Goal: Transaction & Acquisition: Purchase product/service

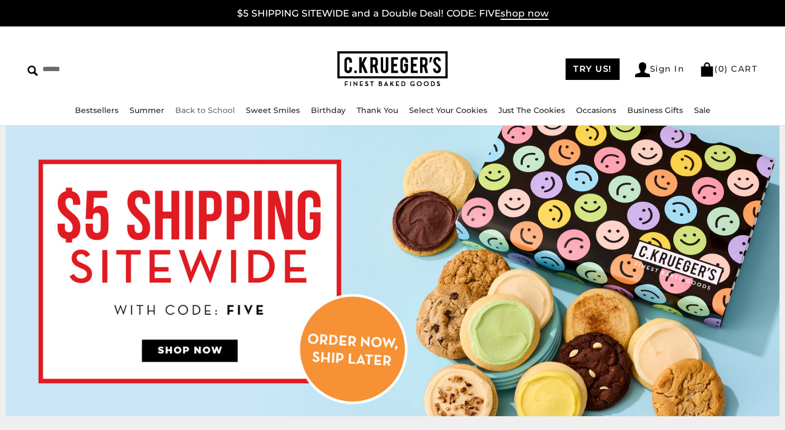
click at [200, 111] on link "Back to School" at bounding box center [205, 110] width 60 height 10
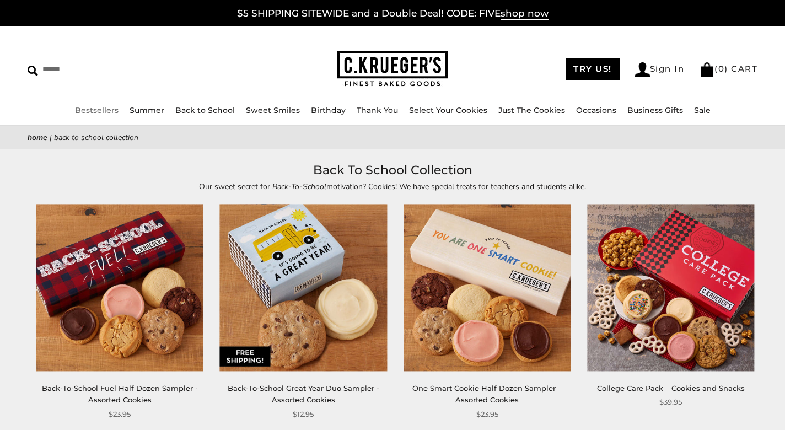
click at [101, 108] on link "Bestsellers" at bounding box center [97, 110] width 44 height 10
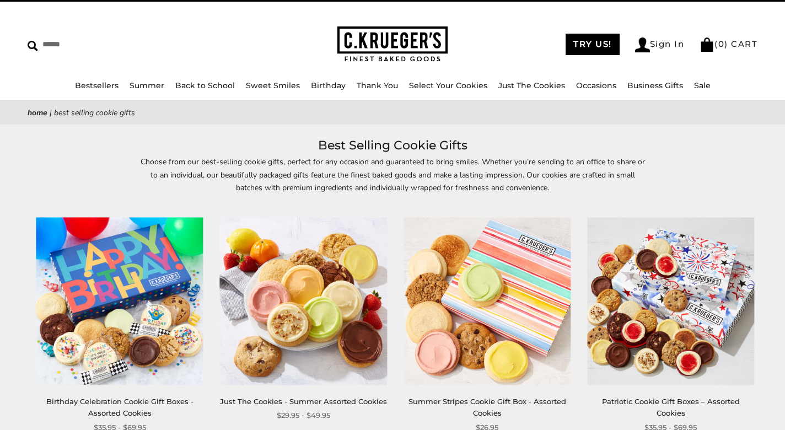
scroll to position [23, 0]
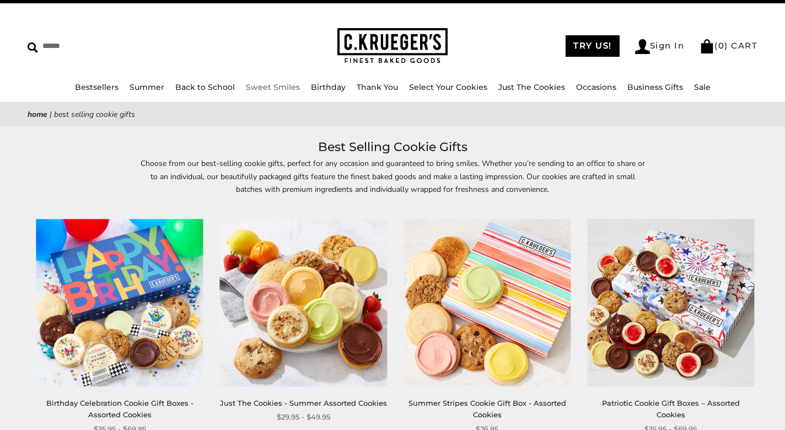
click at [264, 86] on link "Sweet Smiles" at bounding box center [273, 87] width 54 height 10
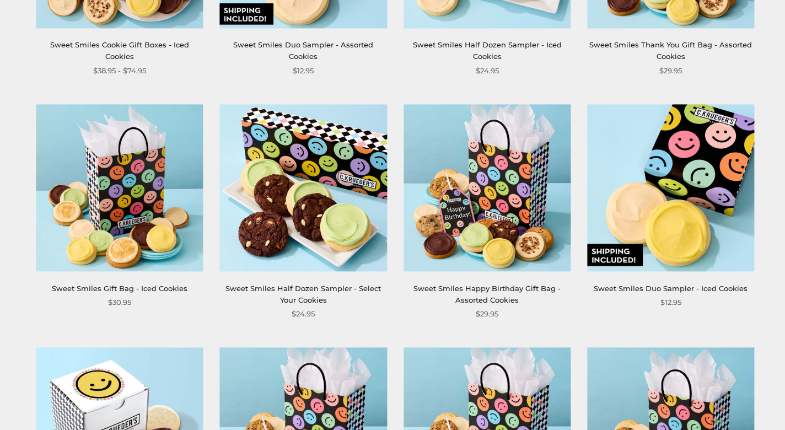
scroll to position [869, 0]
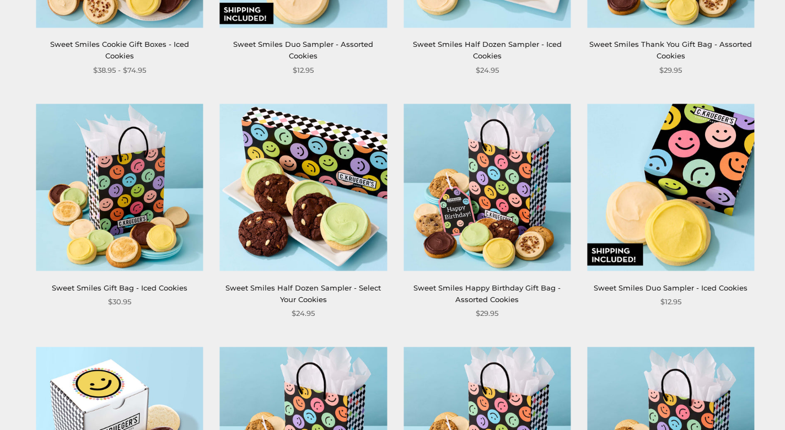
click at [714, 200] on img at bounding box center [670, 187] width 167 height 167
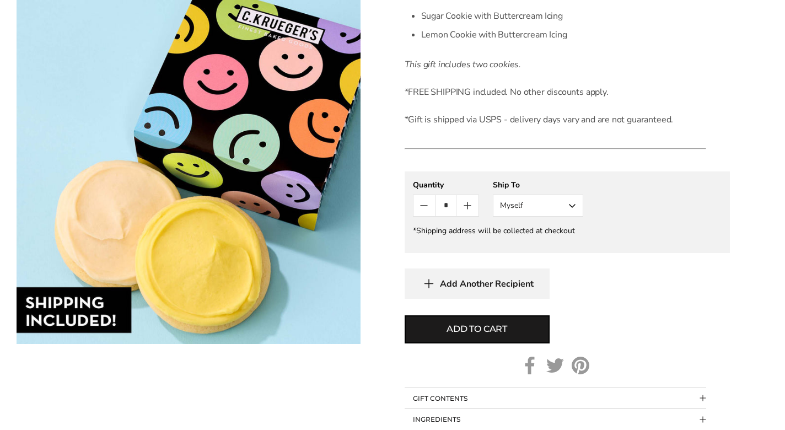
scroll to position [353, 0]
click at [464, 209] on icon "Count plus" at bounding box center [467, 206] width 13 height 13
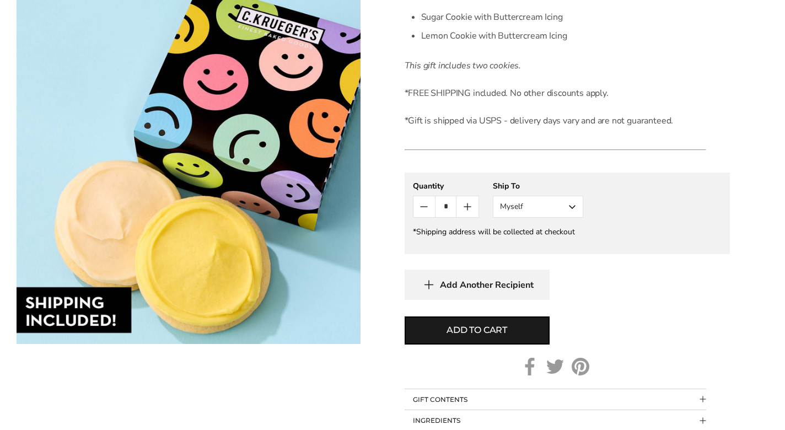
type input "*"
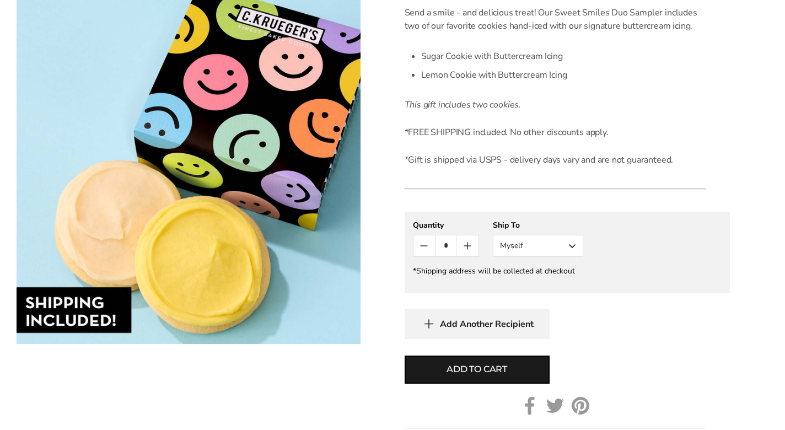
scroll to position [314, 0]
click at [423, 257] on gfm-form "**********" at bounding box center [567, 253] width 325 height 82
click at [425, 251] on icon "Count minus" at bounding box center [423, 245] width 13 height 13
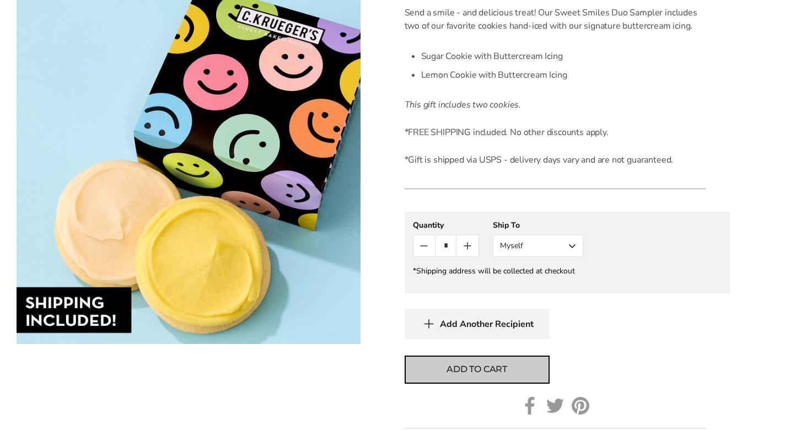
click at [514, 374] on button "Add to cart" at bounding box center [477, 370] width 145 height 28
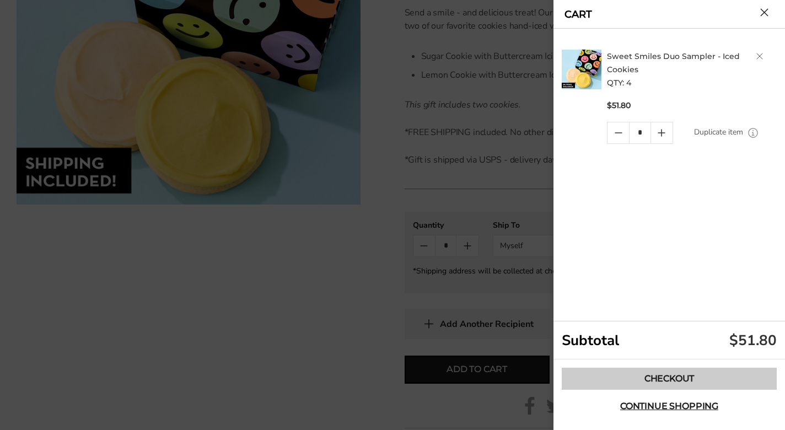
click at [667, 384] on link "Checkout" at bounding box center [669, 379] width 215 height 22
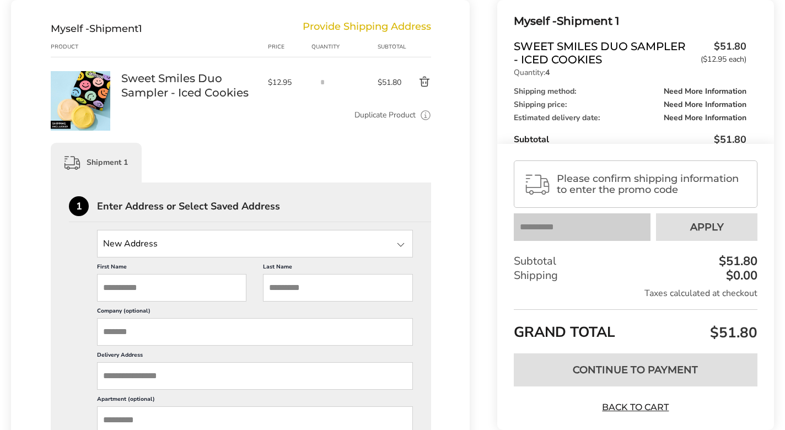
scroll to position [137, 0]
